Goal: Task Accomplishment & Management: Manage account settings

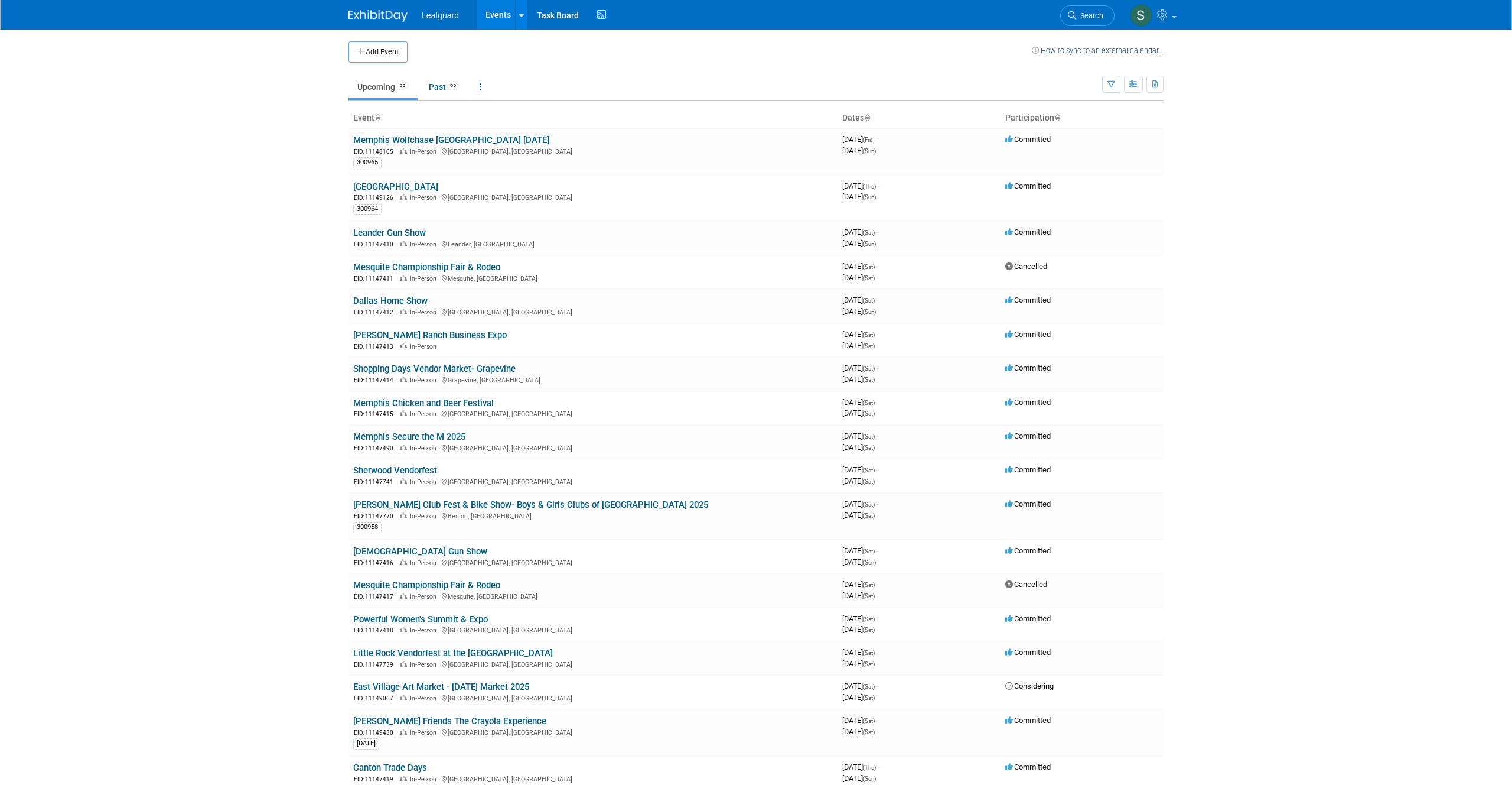
click at [1056, 119] on icon at bounding box center [1057, 118] width 6 height 8
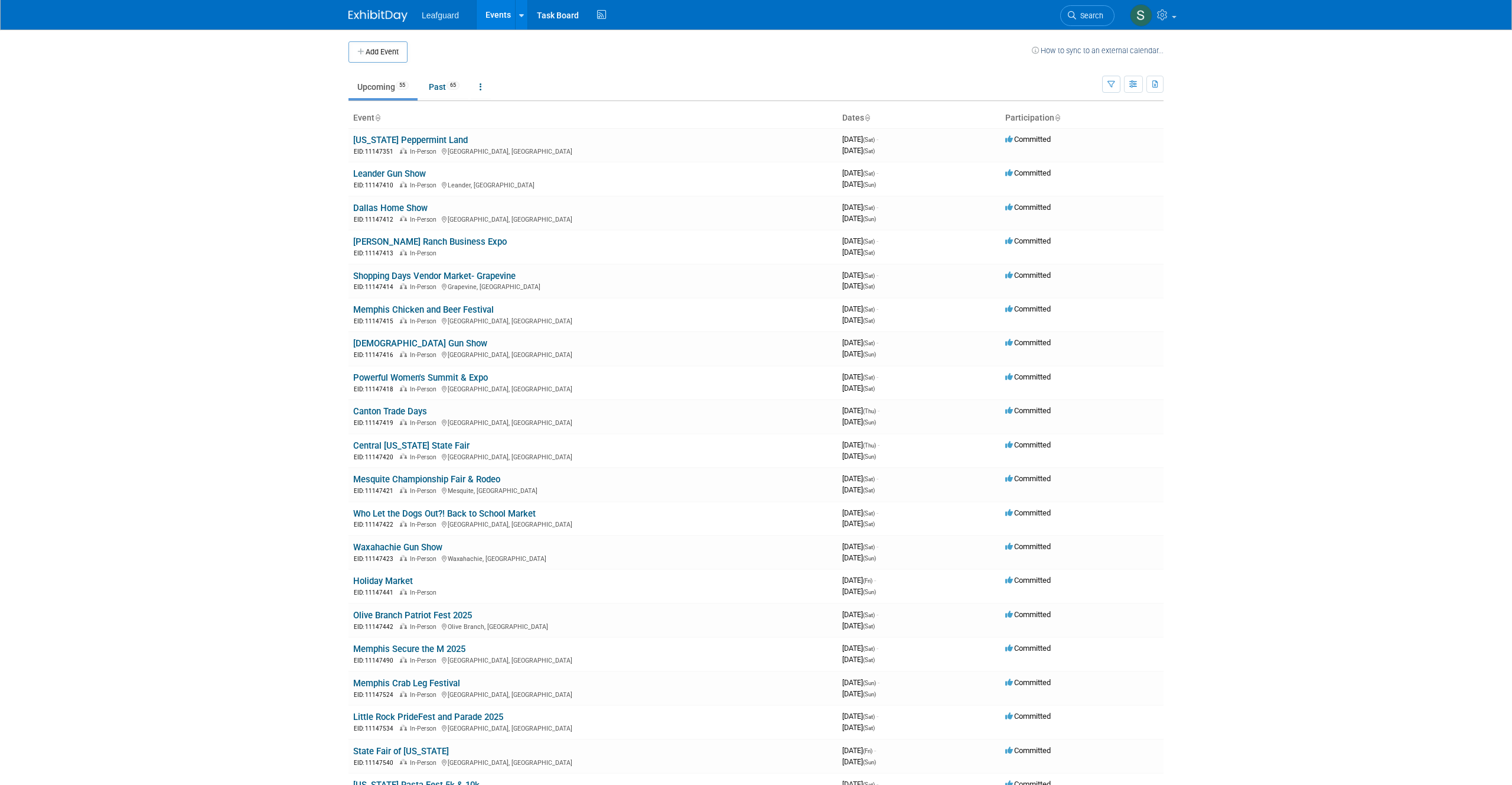
click at [367, 117] on th "Event" at bounding box center [593, 118] width 489 height 20
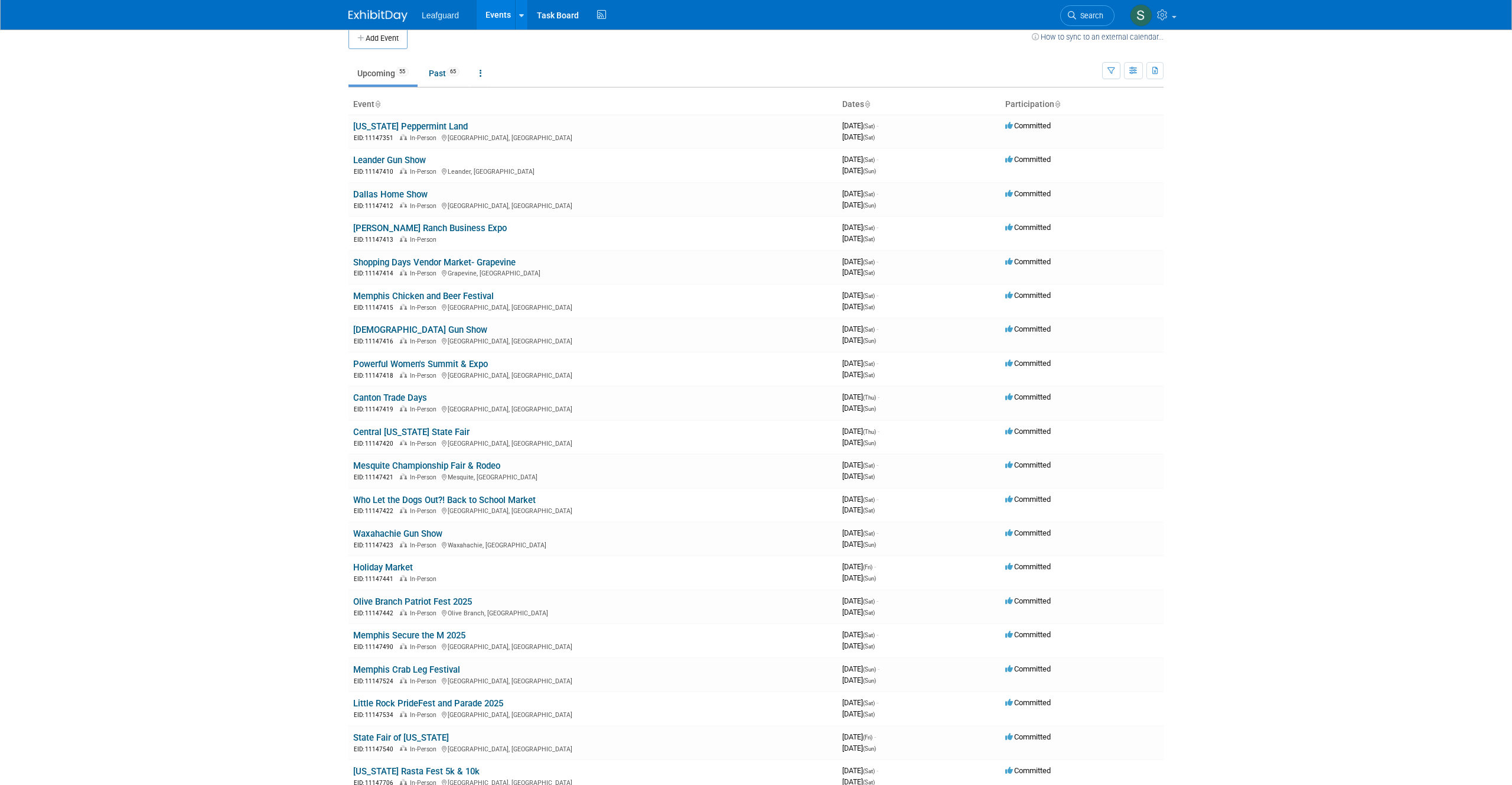
scroll to position [21, 0]
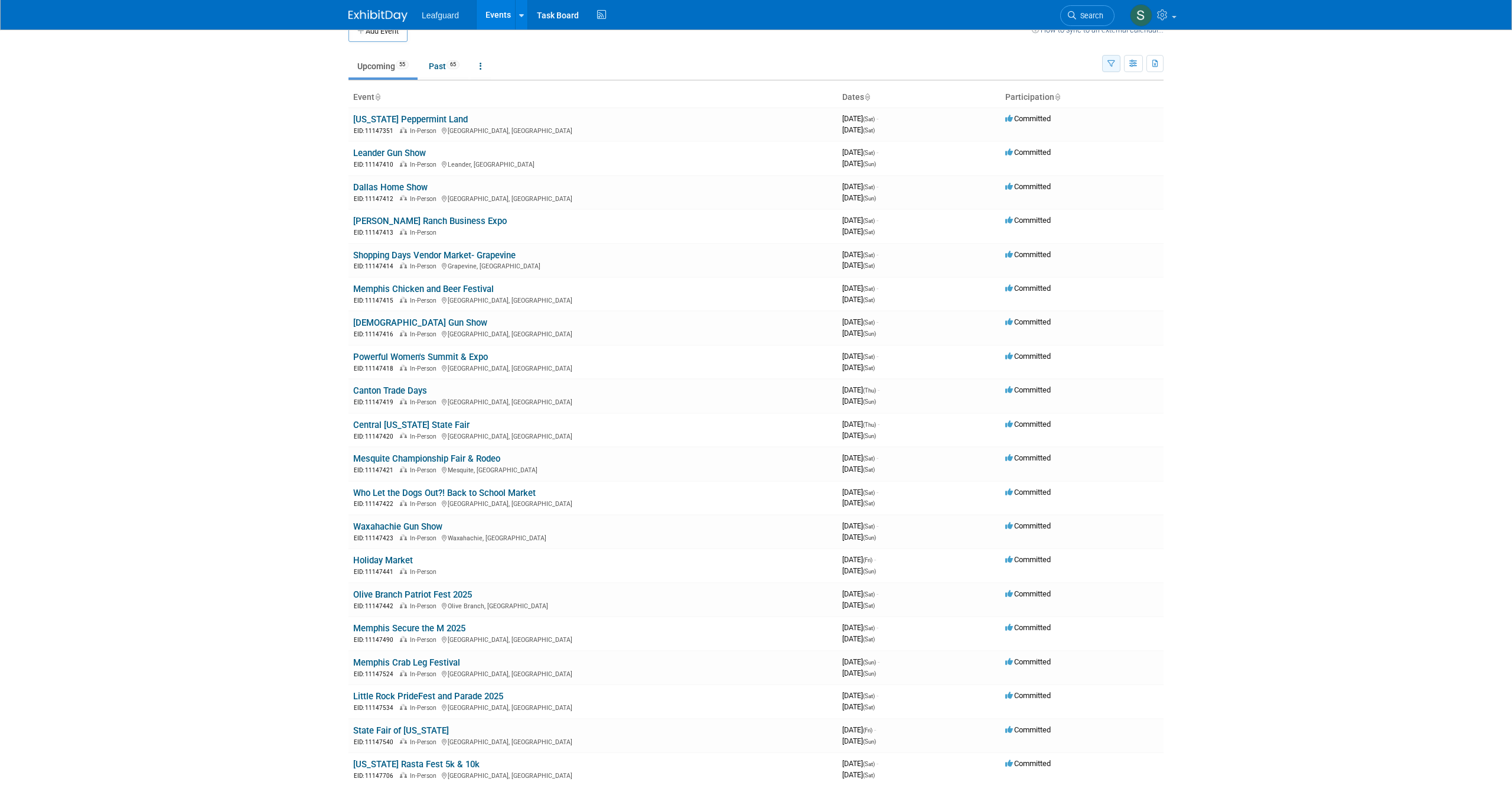
click at [1109, 64] on icon "button" at bounding box center [1111, 64] width 8 height 8
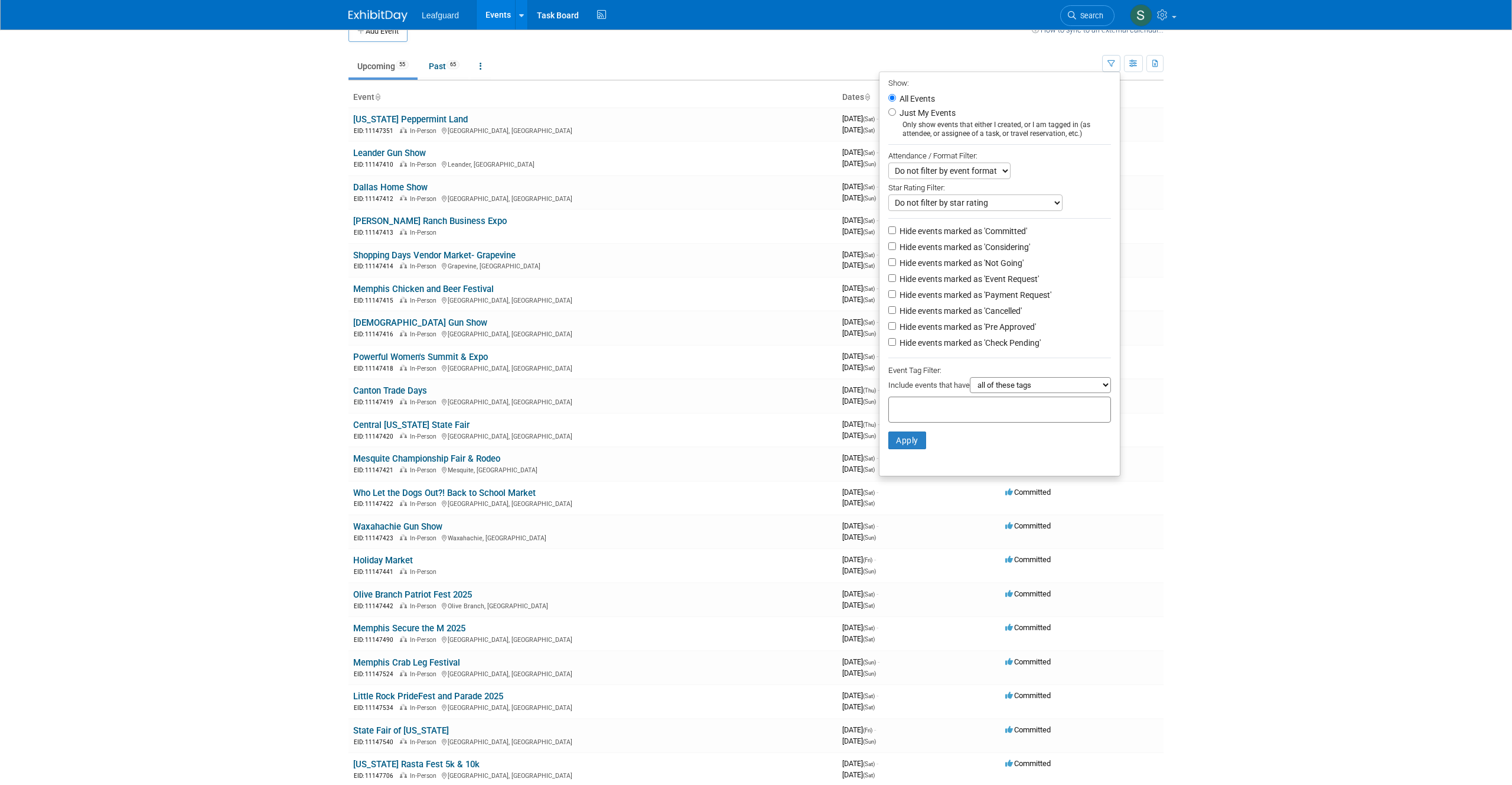
click at [994, 173] on select "Do not filter by event format Only show In-Person events Only show Virtual even…" at bounding box center [949, 171] width 122 height 17
click at [888, 113] on input "Just My Events" at bounding box center [892, 111] width 8 height 8
radio input "true"
click at [893, 442] on button "Apply" at bounding box center [907, 440] width 38 height 18
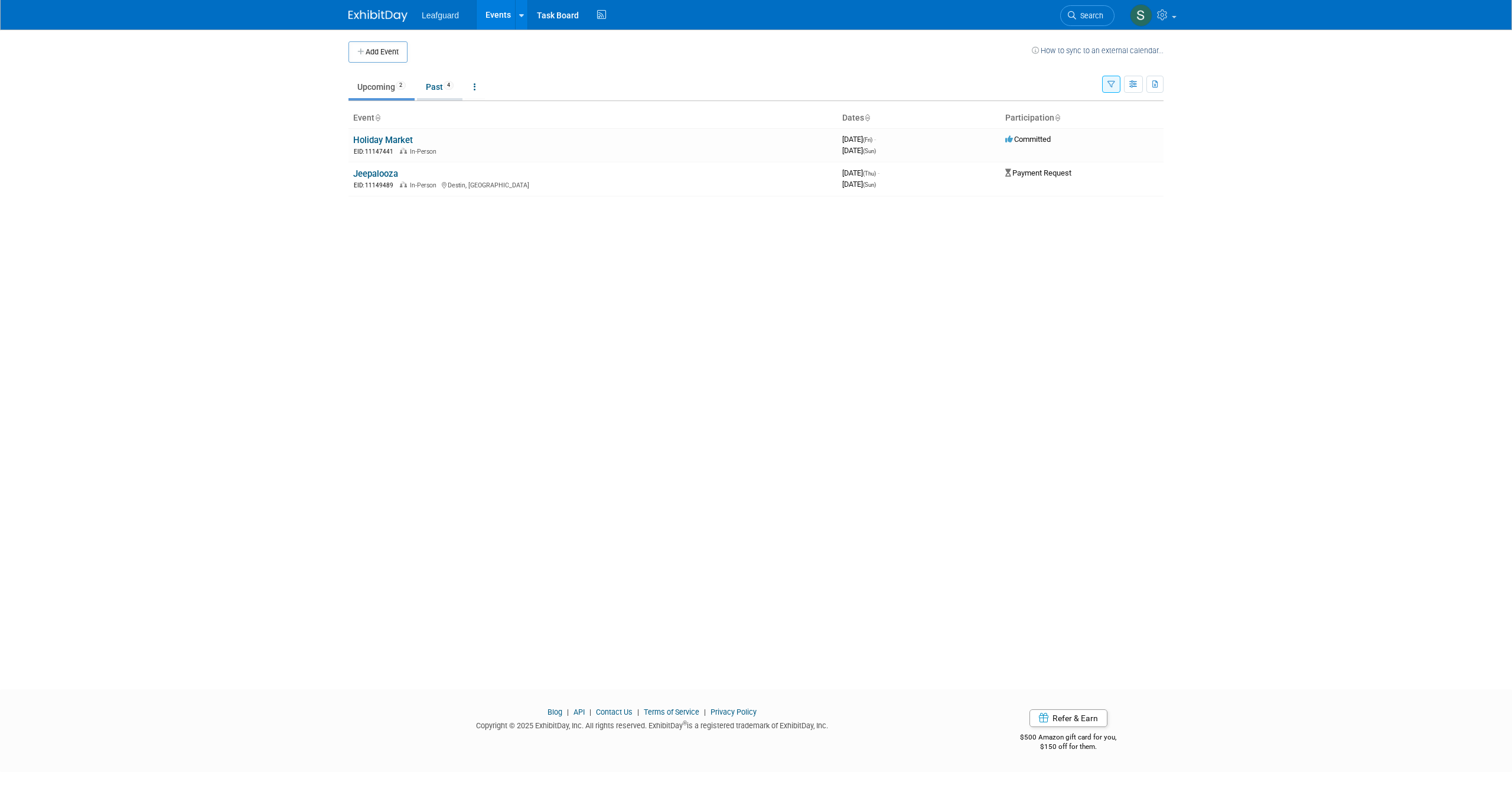
click at [435, 90] on link "Past 4" at bounding box center [440, 87] width 45 height 23
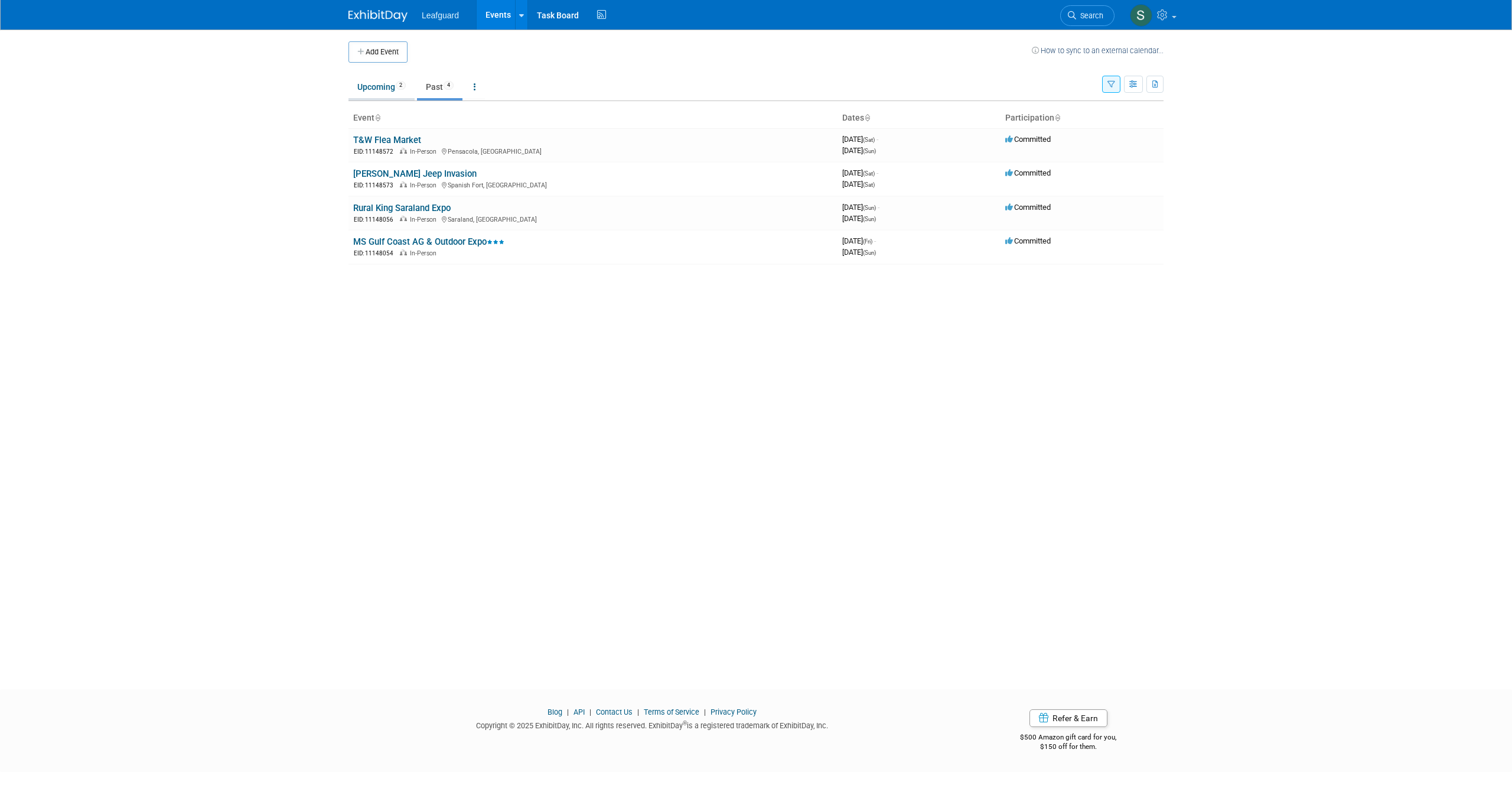
click at [370, 98] on link "Upcoming 2" at bounding box center [381, 87] width 66 height 23
